Goal: Information Seeking & Learning: Compare options

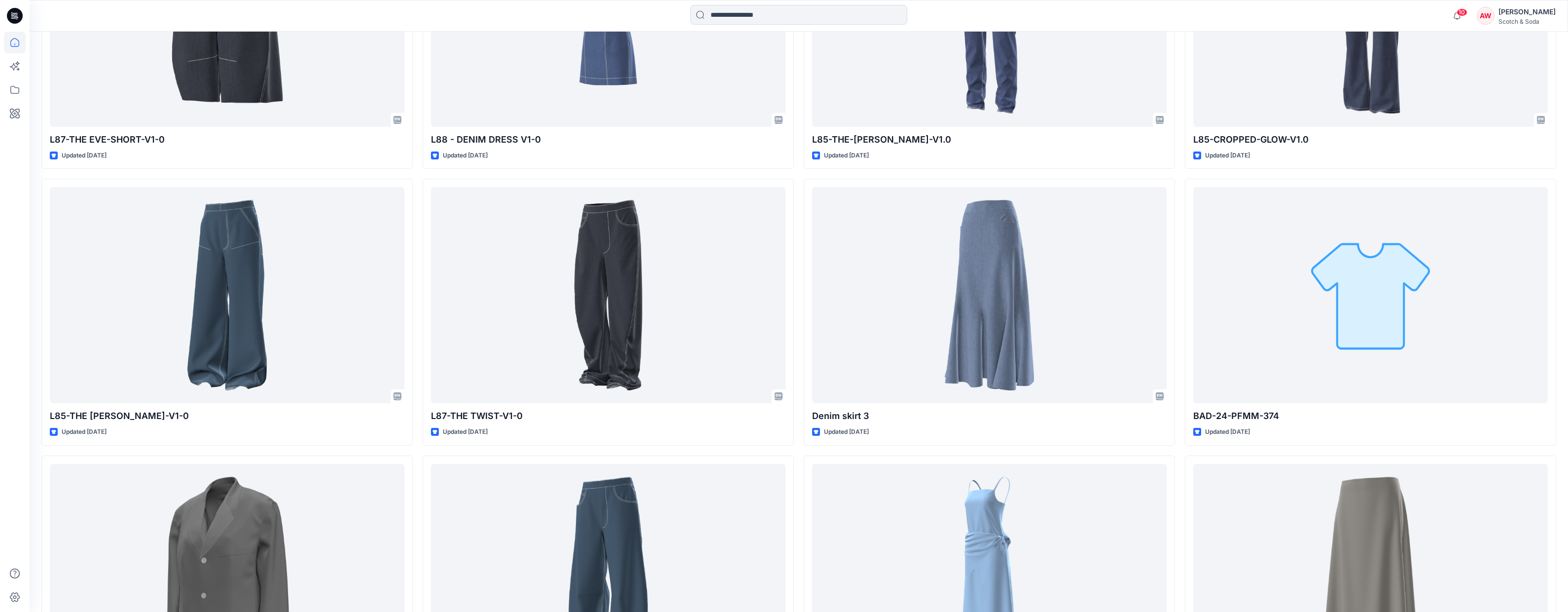
scroll to position [508, 0]
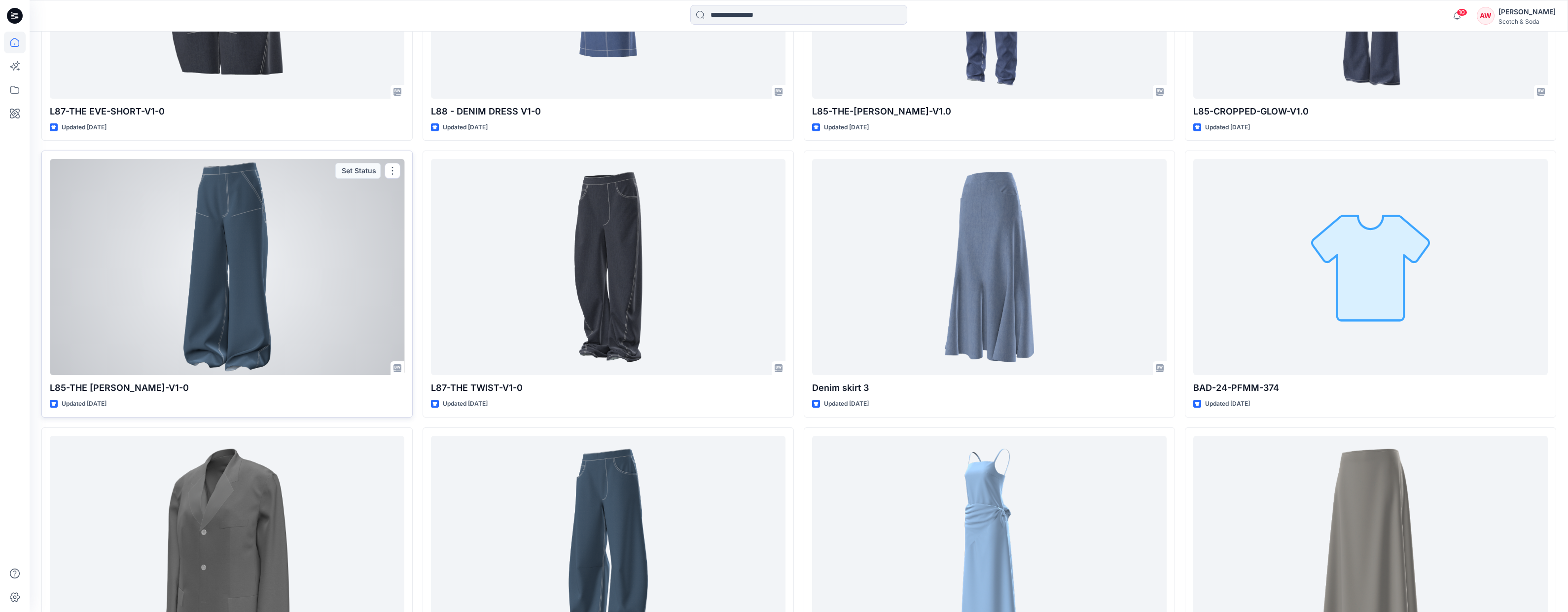
click at [306, 324] on div at bounding box center [226, 267] width 354 height 216
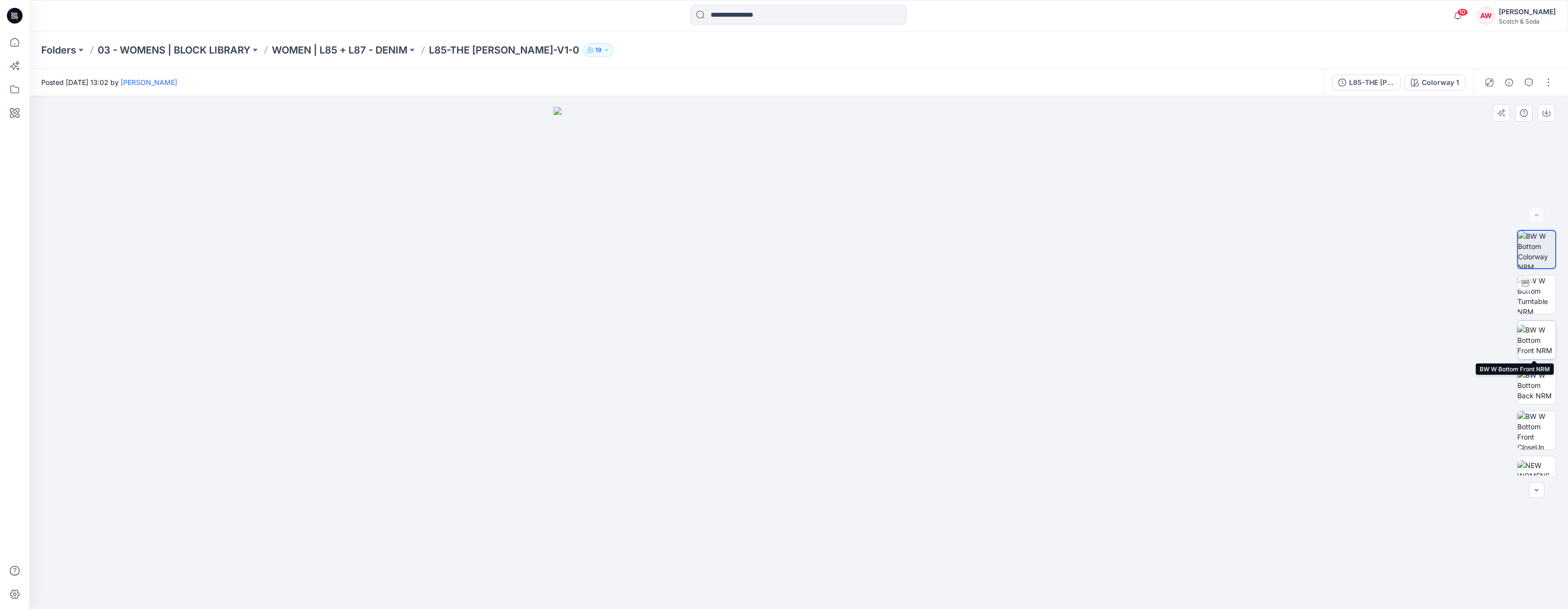
click at [1539, 340] on img at bounding box center [1537, 340] width 39 height 31
click at [12, 45] on icon at bounding box center [15, 42] width 21 height 21
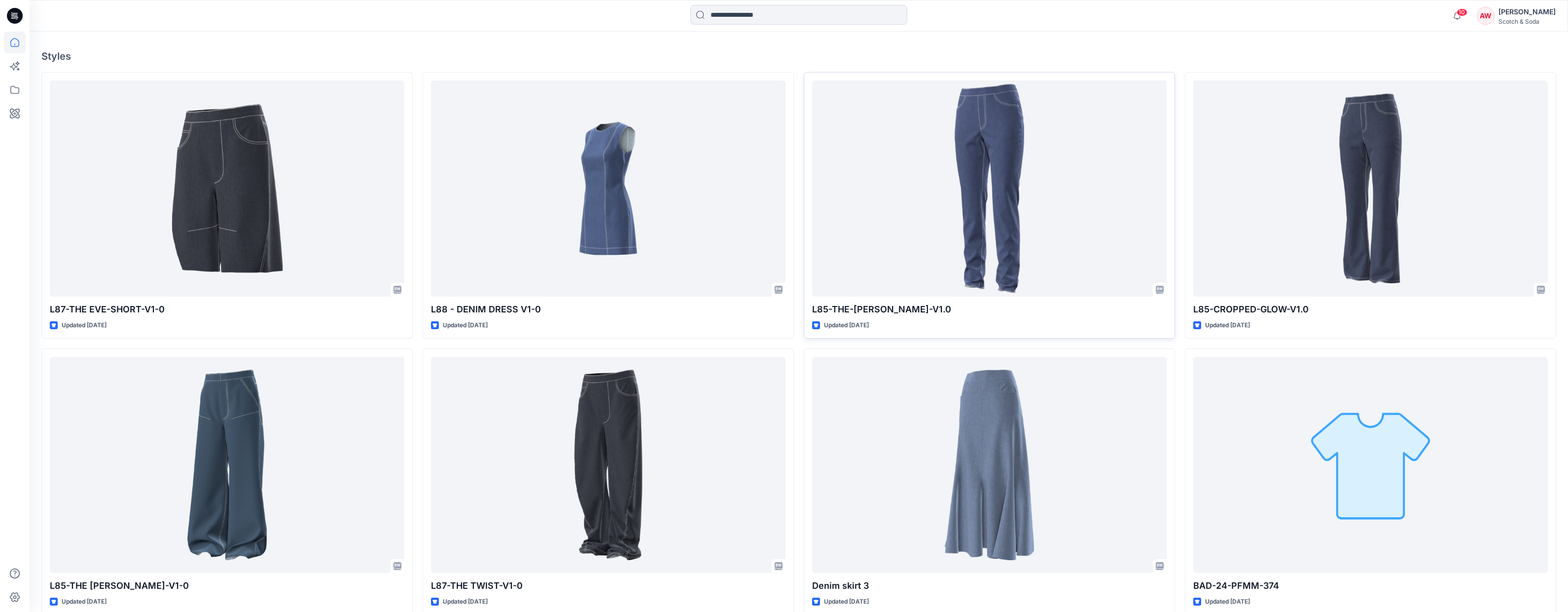
scroll to position [278, 0]
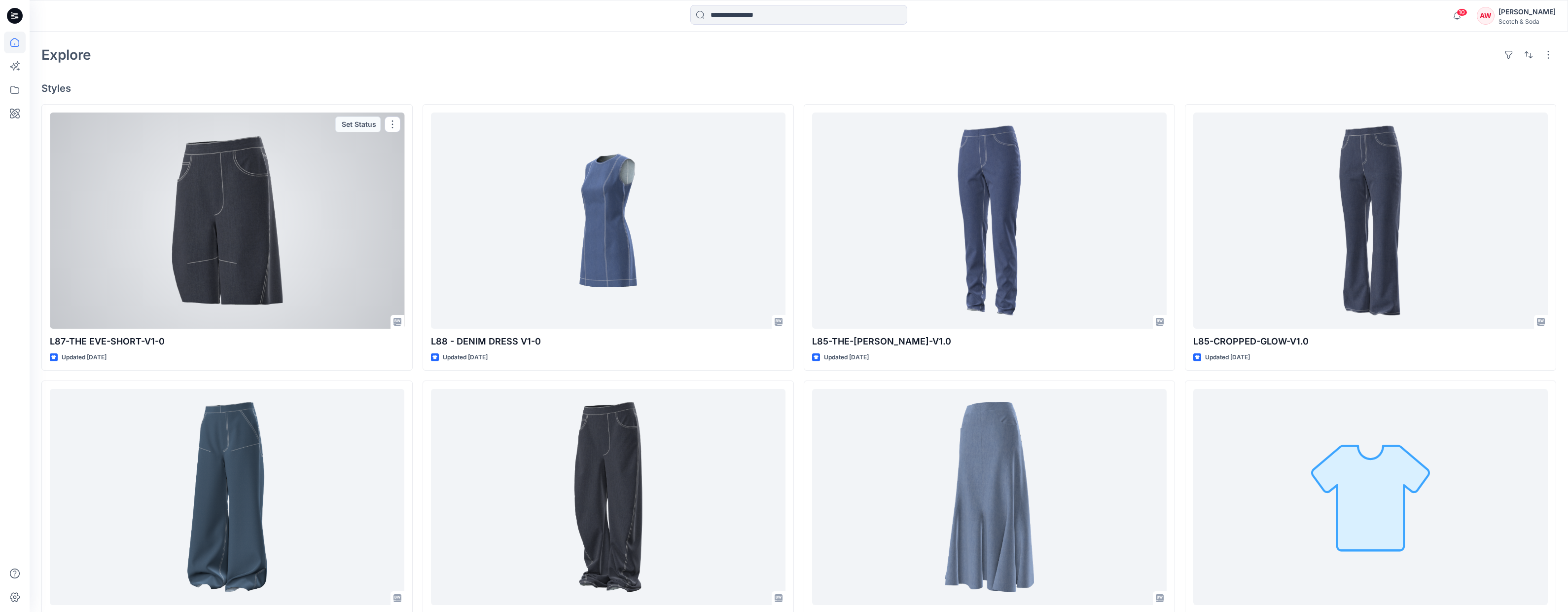
drag, startPoint x: 282, startPoint y: 243, endPoint x: 296, endPoint y: 244, distance: 14.0
click at [282, 243] on div at bounding box center [226, 221] width 354 height 216
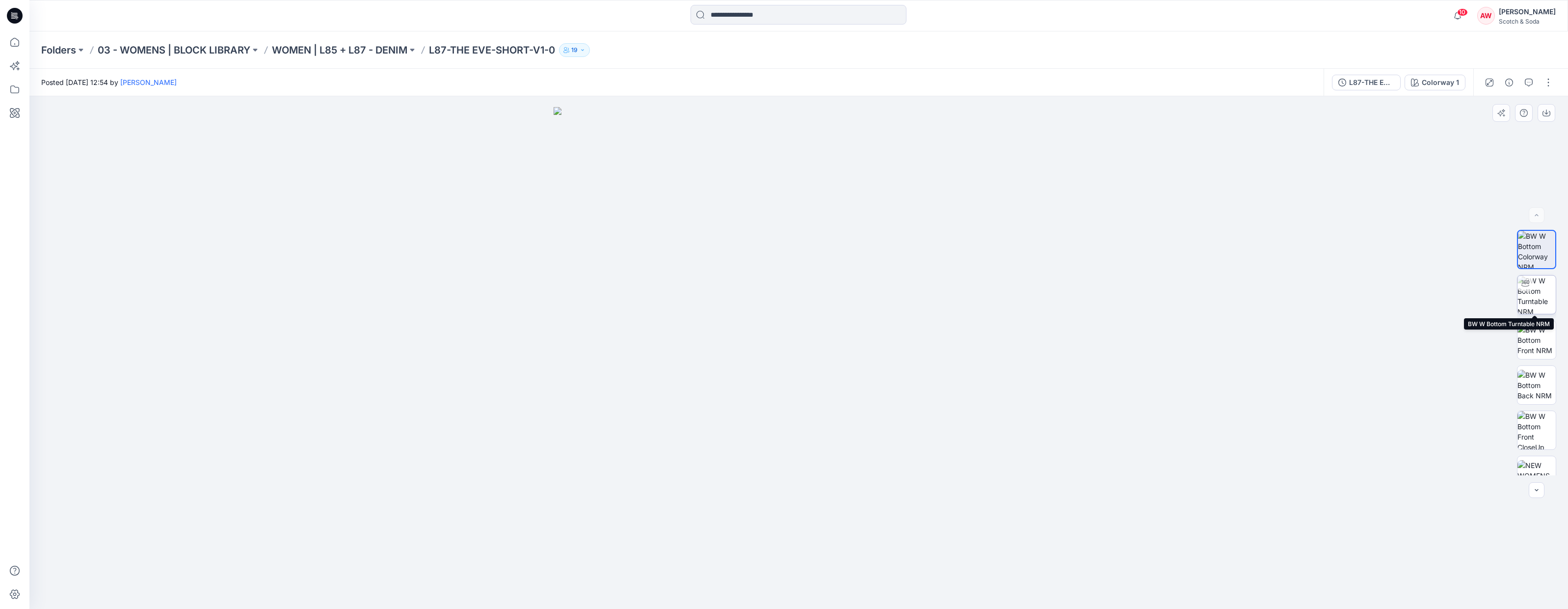
click at [1543, 299] on img at bounding box center [1537, 294] width 39 height 39
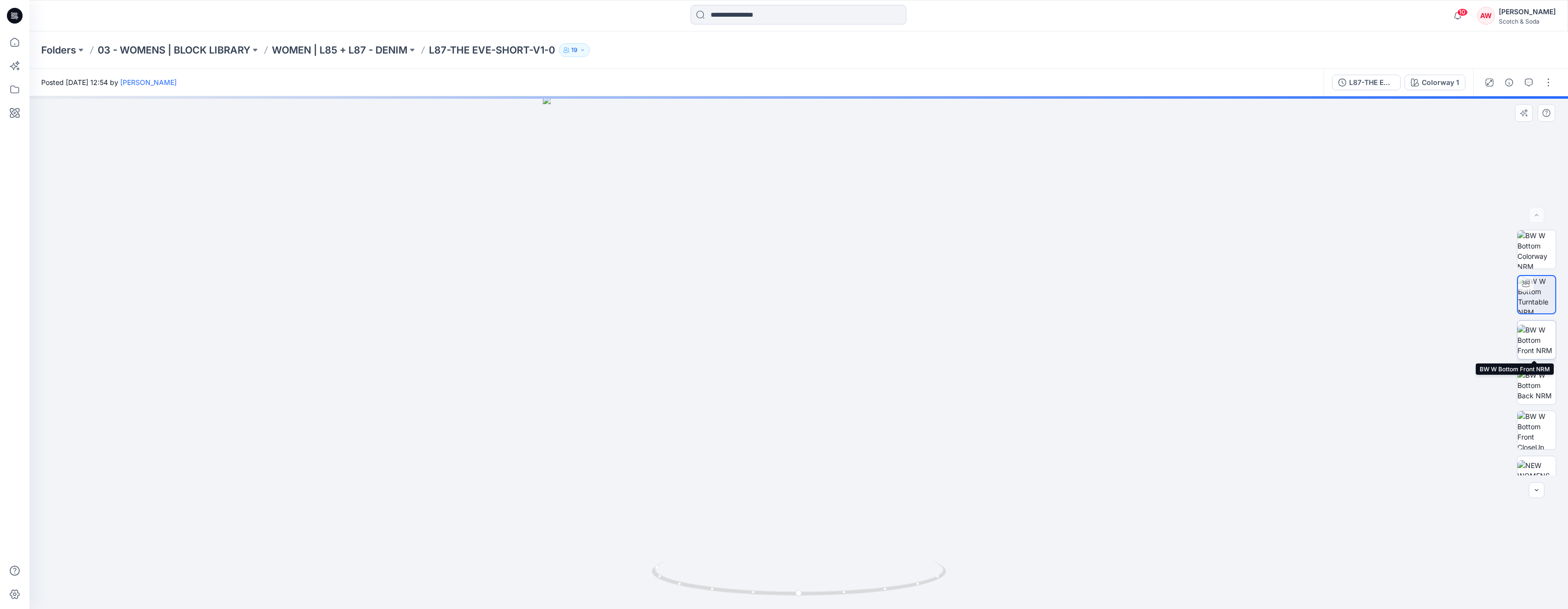
click at [1535, 334] on img at bounding box center [1537, 340] width 39 height 31
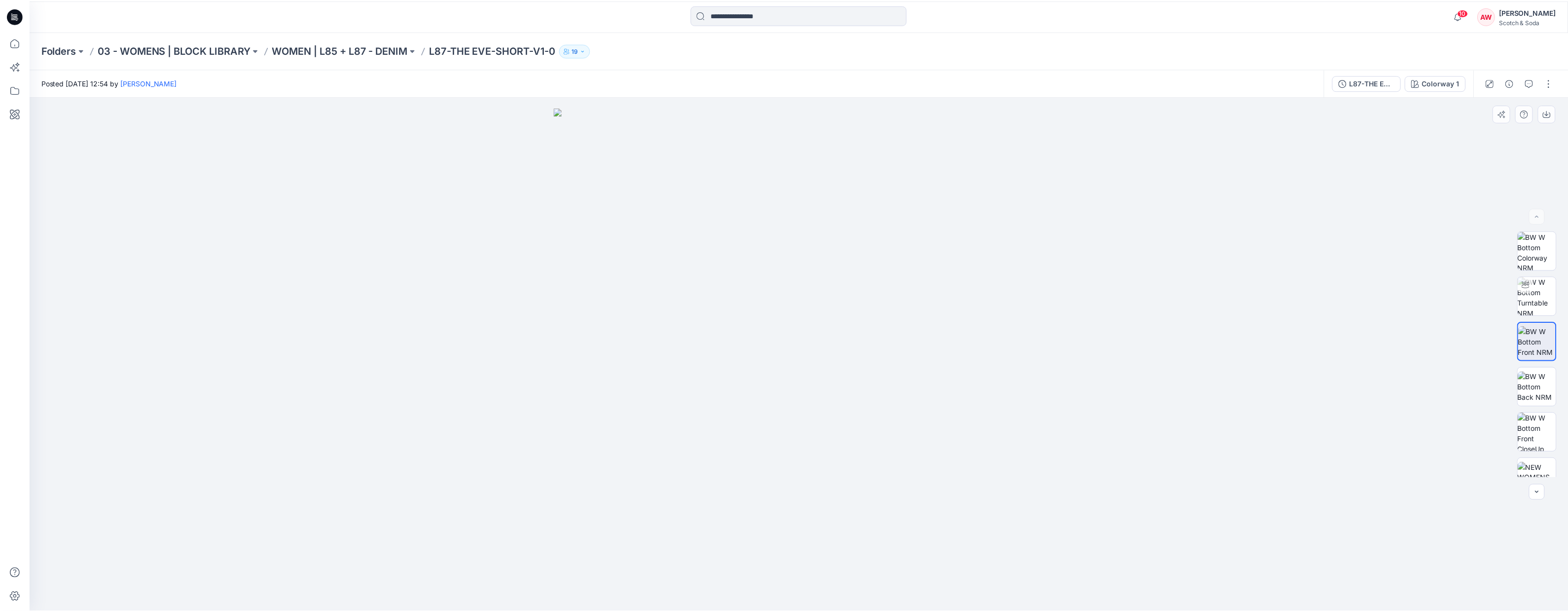
scroll to position [20, 0]
click at [11, 42] on icon at bounding box center [15, 42] width 21 height 21
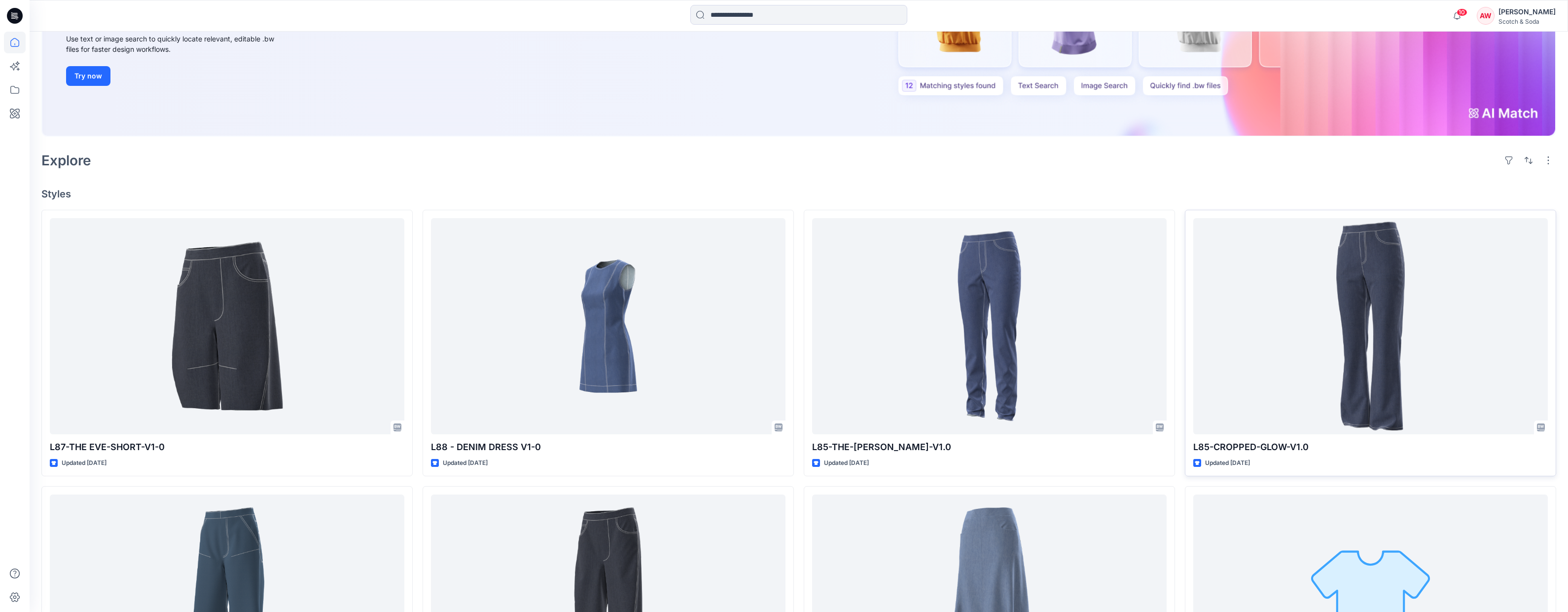
scroll to position [173, 0]
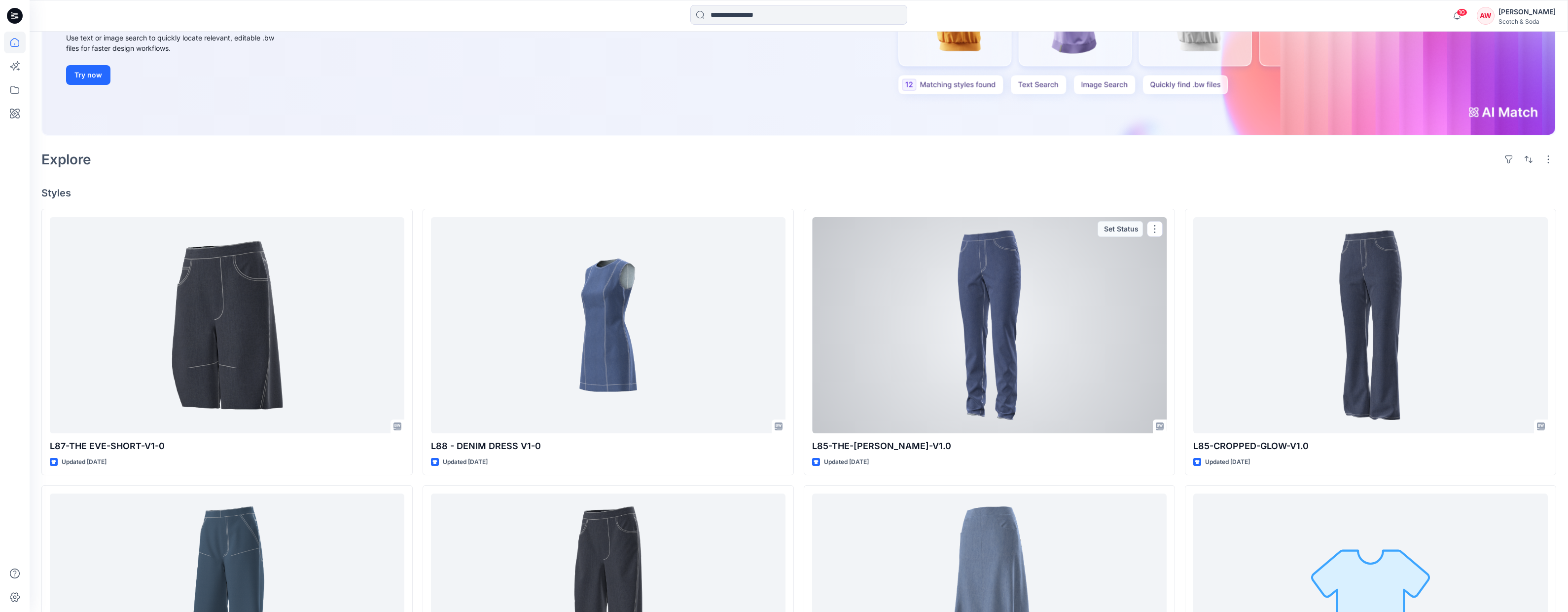
click at [976, 306] on div at bounding box center [989, 325] width 354 height 216
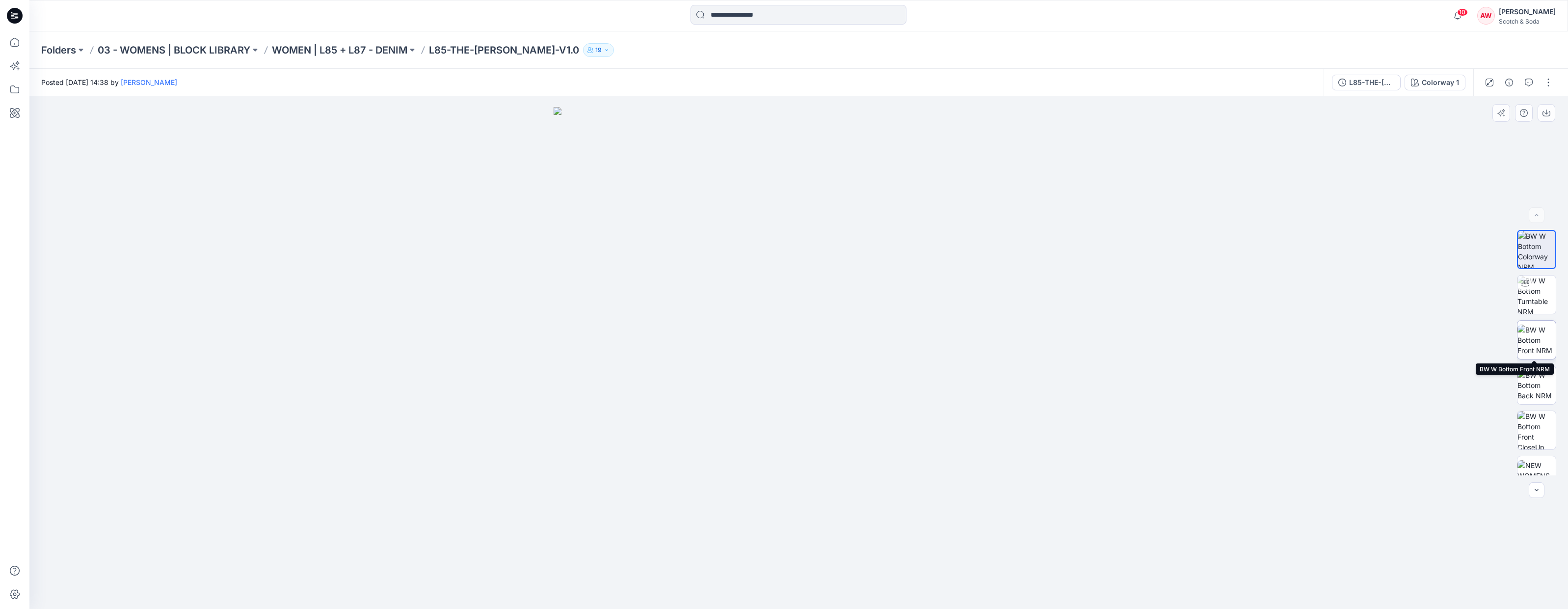
click at [1522, 340] on img at bounding box center [1537, 340] width 39 height 31
drag, startPoint x: 12, startPoint y: 39, endPoint x: 9, endPoint y: 53, distance: 14.3
click at [11, 39] on icon at bounding box center [15, 42] width 21 height 21
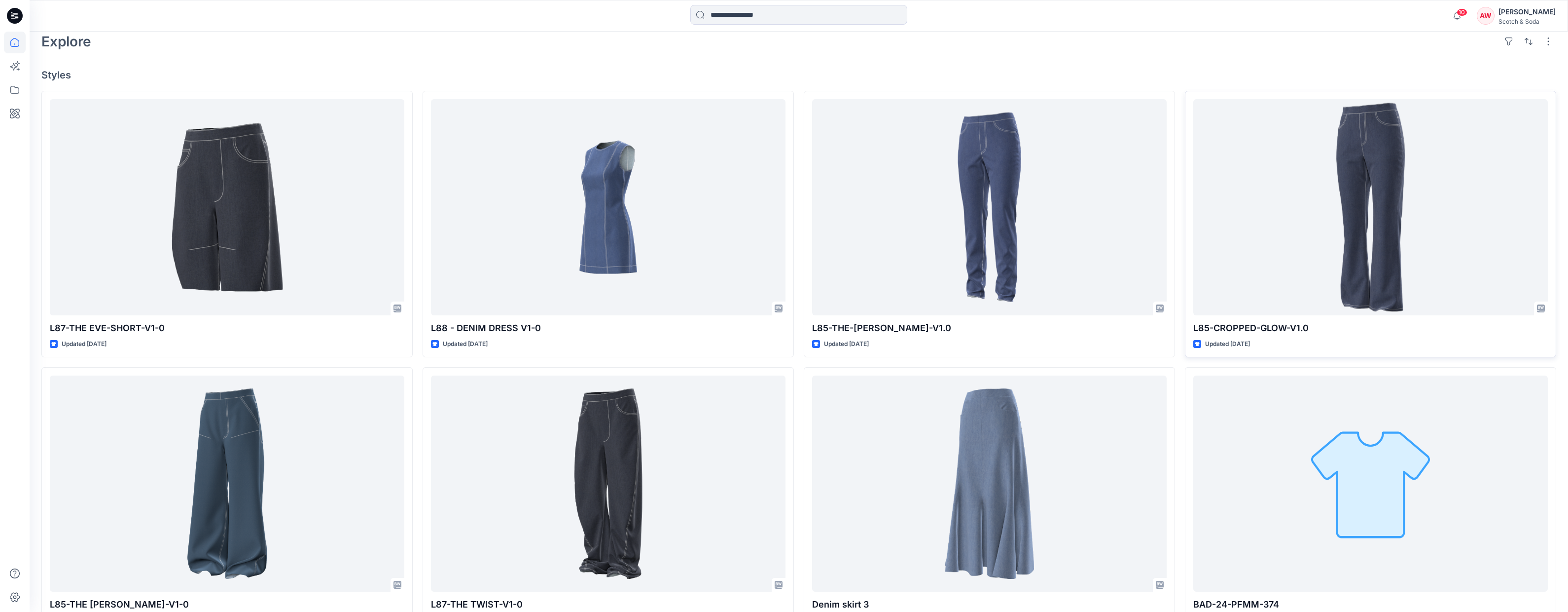
scroll to position [279, 0]
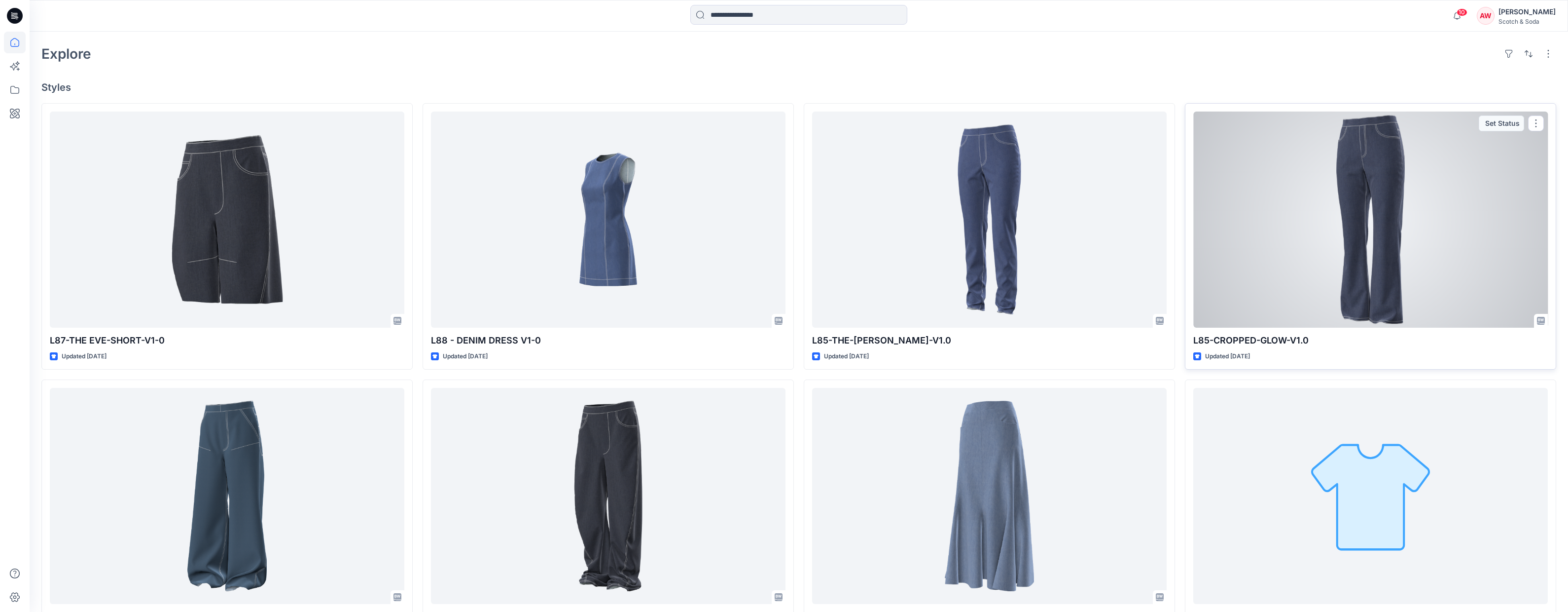
click at [1378, 258] on div at bounding box center [1370, 220] width 354 height 216
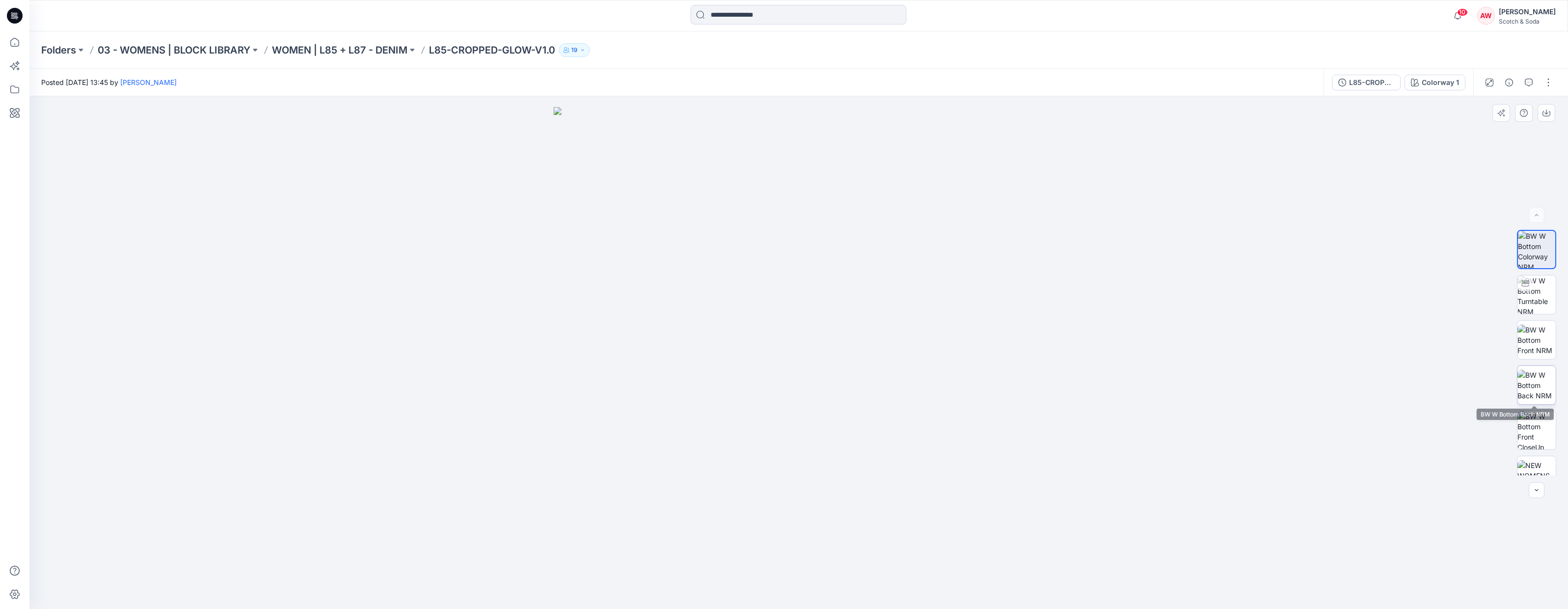
click at [1545, 382] on img at bounding box center [1537, 385] width 39 height 31
click at [1534, 336] on img at bounding box center [1537, 340] width 39 height 31
click at [12, 39] on icon at bounding box center [15, 42] width 21 height 21
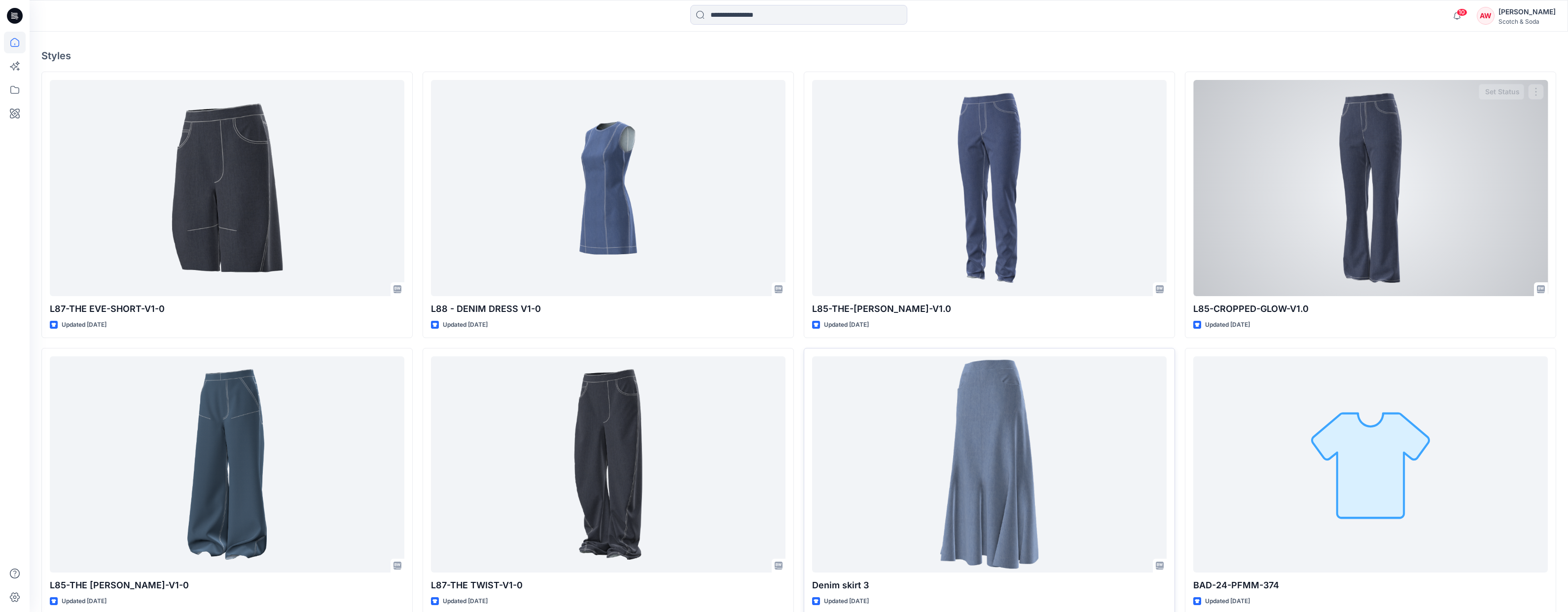
scroll to position [283, 0]
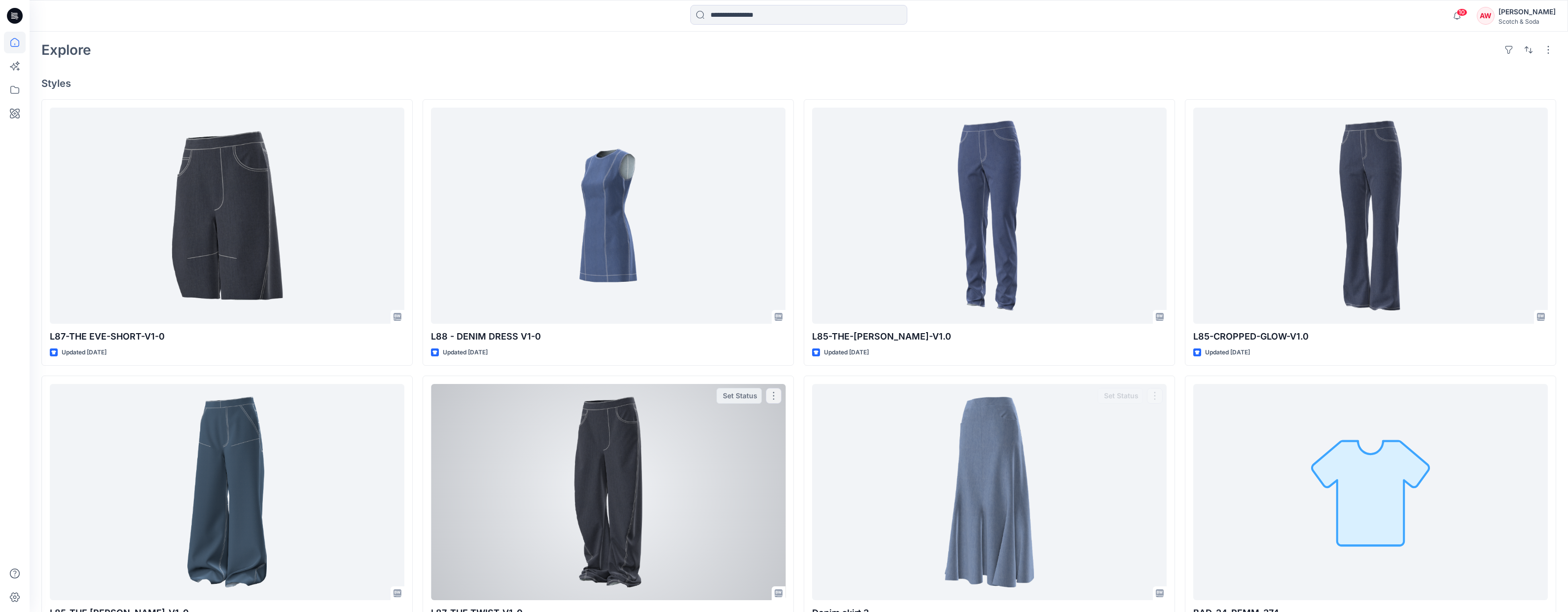
click at [621, 479] on div at bounding box center [608, 492] width 354 height 216
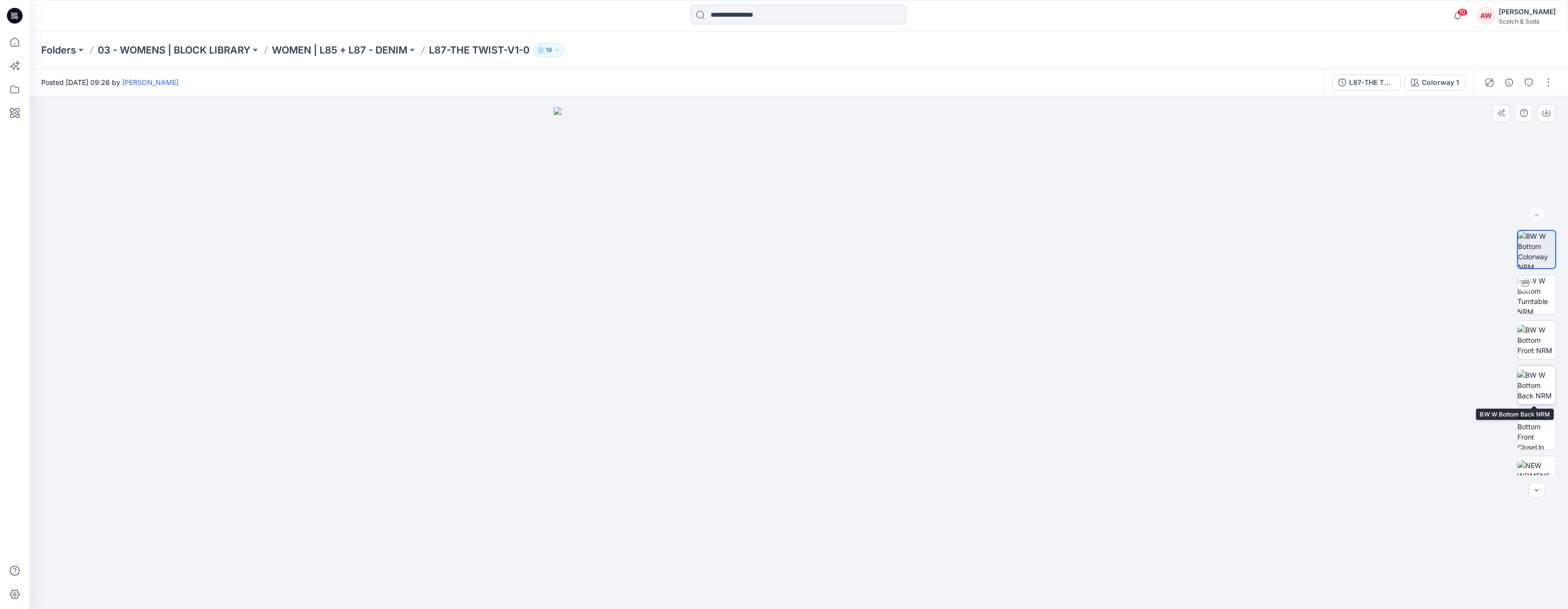
click at [1528, 381] on img at bounding box center [1537, 385] width 39 height 31
click at [1537, 343] on img at bounding box center [1537, 340] width 39 height 31
